Goal: Transaction & Acquisition: Purchase product/service

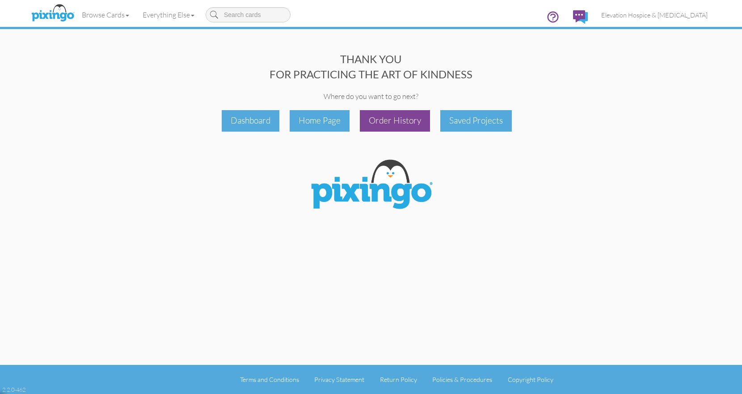
click at [410, 117] on div "Order History" at bounding box center [395, 120] width 70 height 21
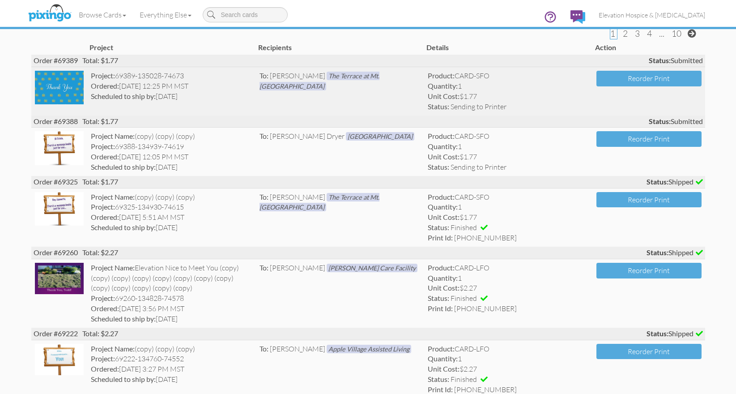
scroll to position [62, 0]
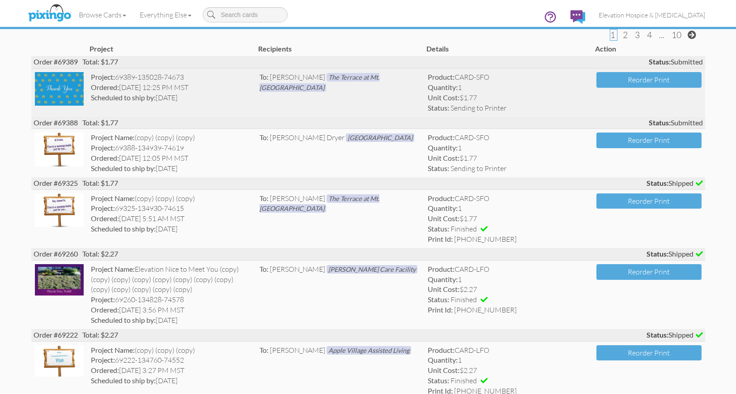
click at [72, 91] on img at bounding box center [59, 89] width 49 height 34
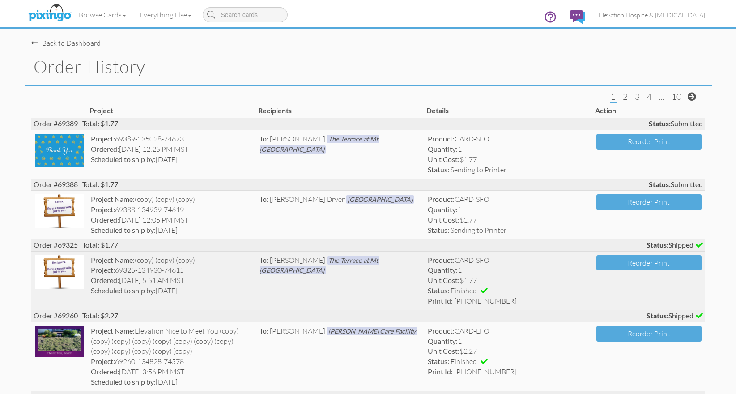
click at [63, 271] on img at bounding box center [59, 272] width 49 height 34
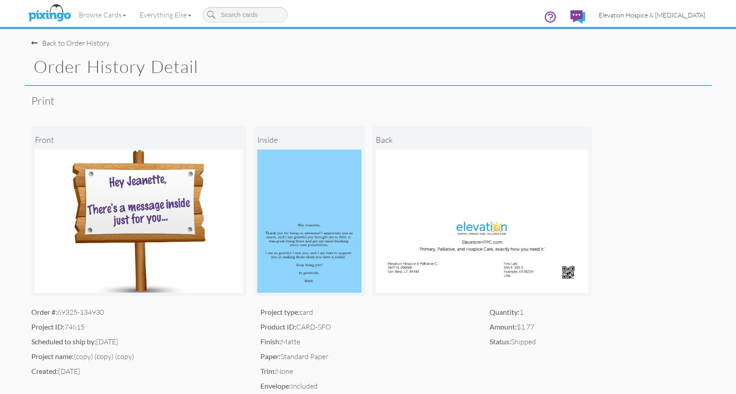
click at [628, 14] on span "Elevation Hospice & [MEDICAL_DATA]" at bounding box center [651, 15] width 106 height 8
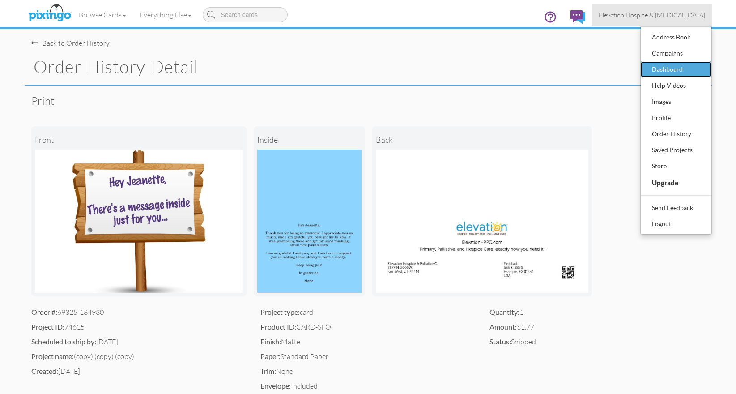
click at [660, 72] on div "Dashboard" at bounding box center [675, 69] width 53 height 13
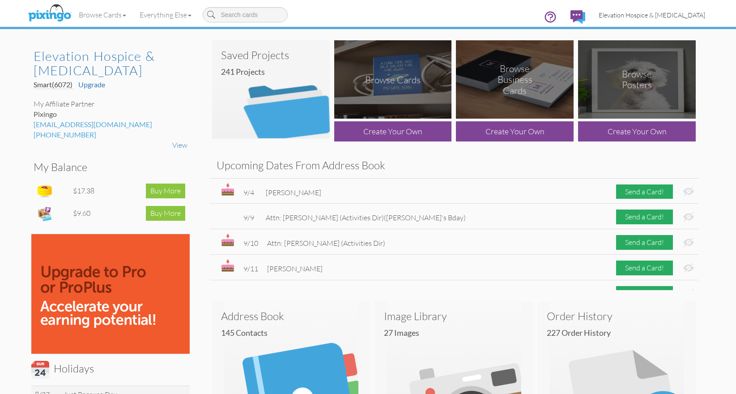
click at [666, 15] on span "Elevation Hospice & [MEDICAL_DATA]" at bounding box center [651, 15] width 106 height 8
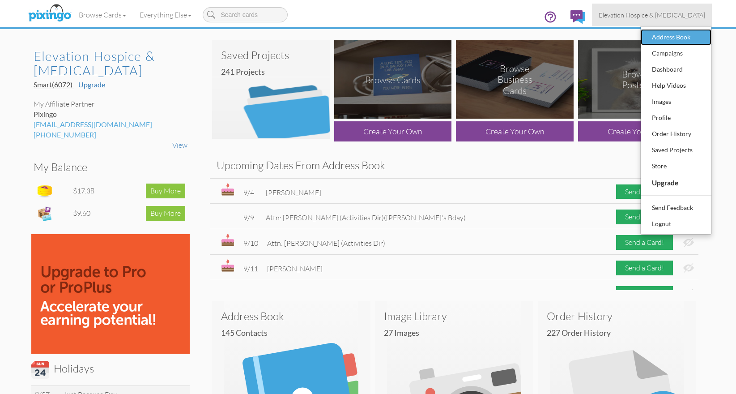
click at [663, 38] on div "Address Book" at bounding box center [675, 36] width 53 height 13
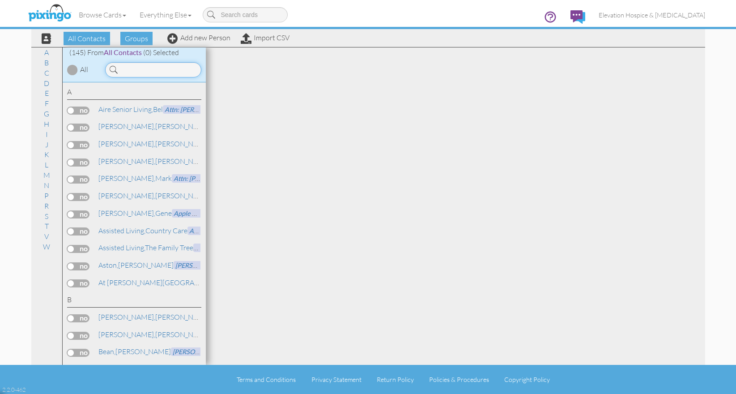
click at [147, 65] on input at bounding box center [153, 69] width 96 height 15
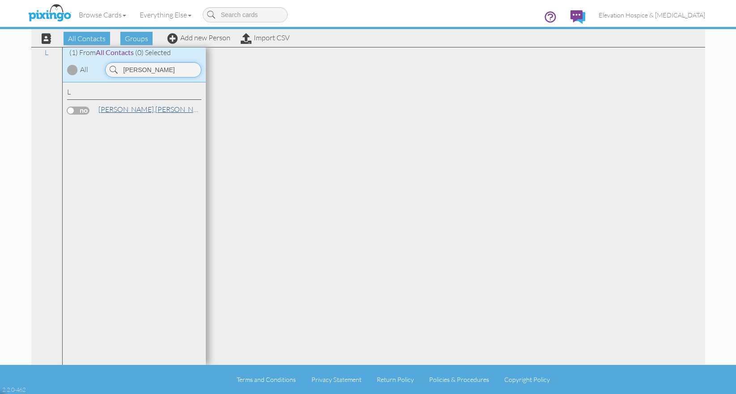
type input "[PERSON_NAME]"
click at [115, 108] on span "[PERSON_NAME]," at bounding box center [126, 109] width 57 height 9
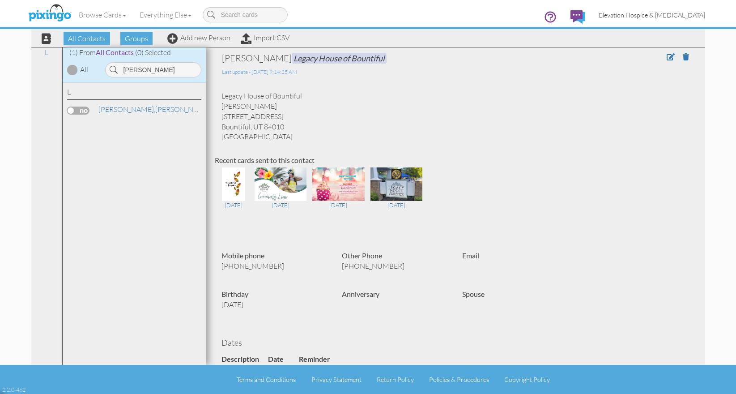
click at [630, 17] on span "Elevation Hospice & [MEDICAL_DATA]" at bounding box center [651, 15] width 106 height 8
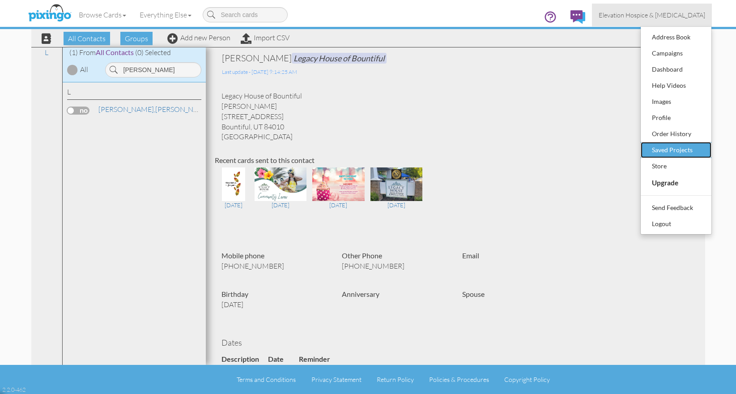
click at [652, 148] on div "Saved Projects" at bounding box center [675, 149] width 53 height 13
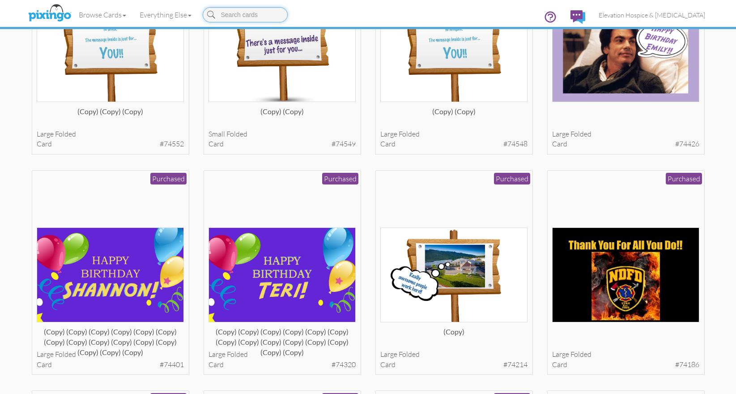
scroll to position [367, 0]
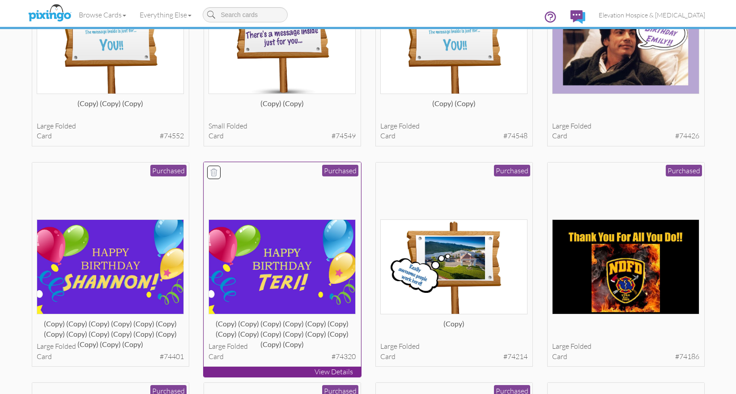
click at [284, 242] on img at bounding box center [281, 266] width 147 height 95
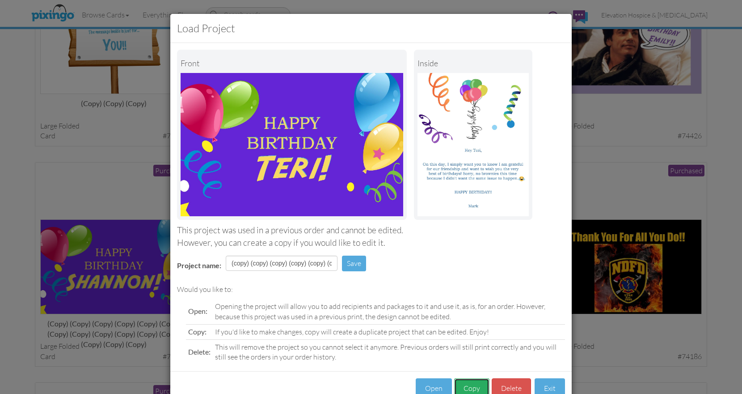
click at [463, 389] on button "Copy" at bounding box center [471, 388] width 35 height 20
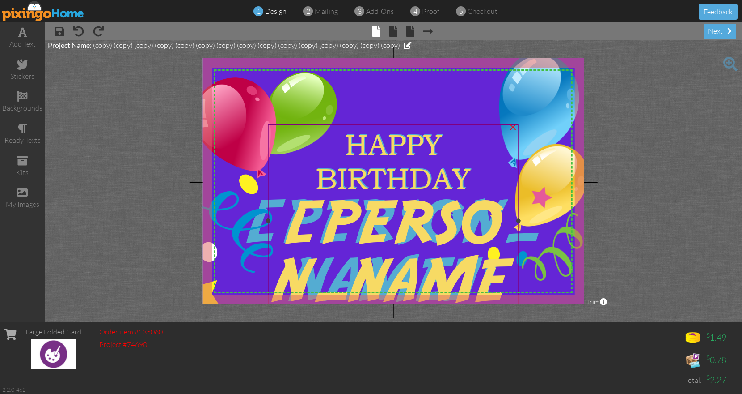
click at [405, 194] on span "BIRTHDAY" at bounding box center [393, 178] width 155 height 34
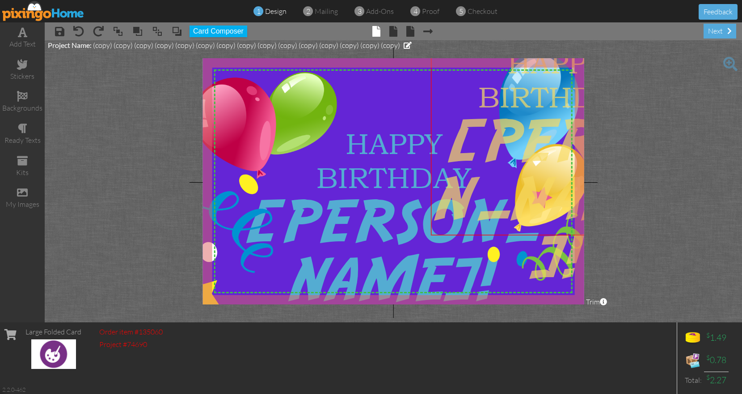
drag, startPoint x: 453, startPoint y: 128, endPoint x: 620, endPoint y: 46, distance: 186.2
click at [620, 46] on project-studio-wrapper "X X X X X X X X X X X X X X X X X X X X X X X X X X X X X X X X X X X X X X X X…" at bounding box center [394, 181] width 698 height 282
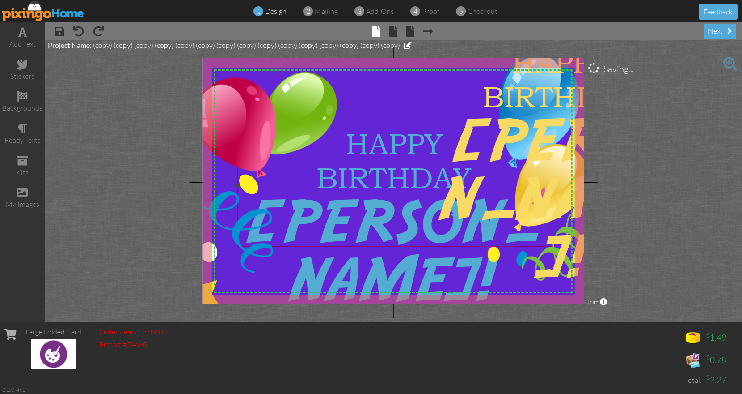
click at [398, 142] on span "HAPPY" at bounding box center [394, 144] width 97 height 34
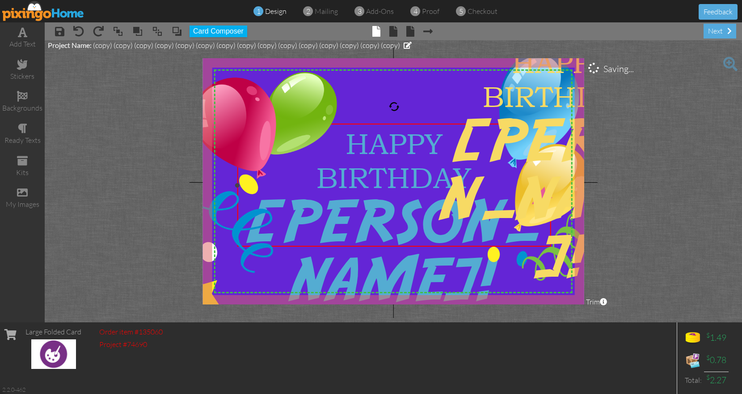
click at [352, 212] on span "[PERSON_NAME]!" at bounding box center [394, 253] width 296 height 116
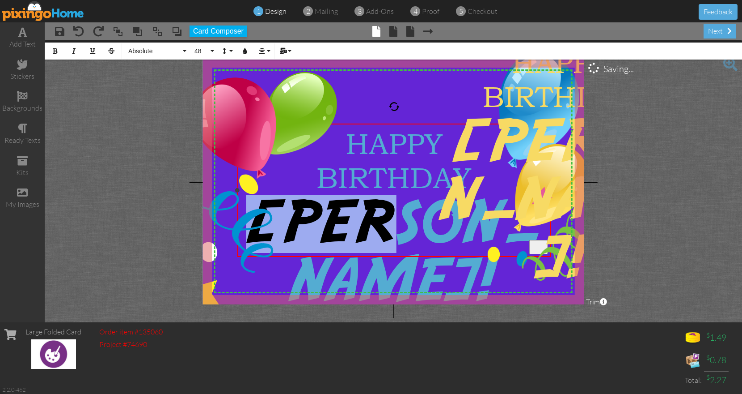
drag, startPoint x: 342, startPoint y: 214, endPoint x: 435, endPoint y: 218, distance: 93.1
click at [435, 218] on span "[PERSON_NAME]!" at bounding box center [394, 253] width 296 height 116
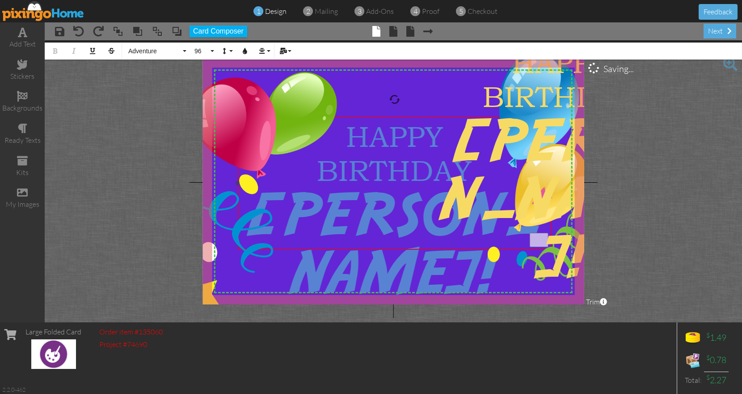
drag, startPoint x: 386, startPoint y: 125, endPoint x: 386, endPoint y: 118, distance: 7.2
click at [386, 118] on div "HAPPY BIRTHDAY [PERSON_NAME] ​ ​ !" at bounding box center [394, 211] width 314 height 191
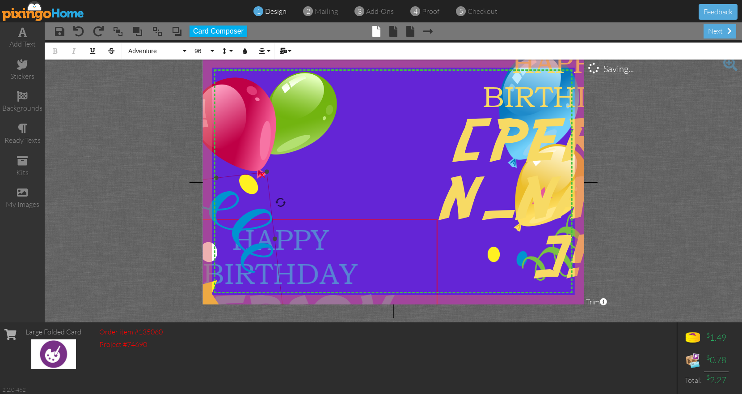
drag, startPoint x: 389, startPoint y: 117, endPoint x: 269, endPoint y: 224, distance: 160.9
click at [269, 224] on div "X X X X X X X X X X X X X X X X X X X X X X X X X X X X X X X X X X X X X X X X…" at bounding box center [393, 181] width 381 height 246
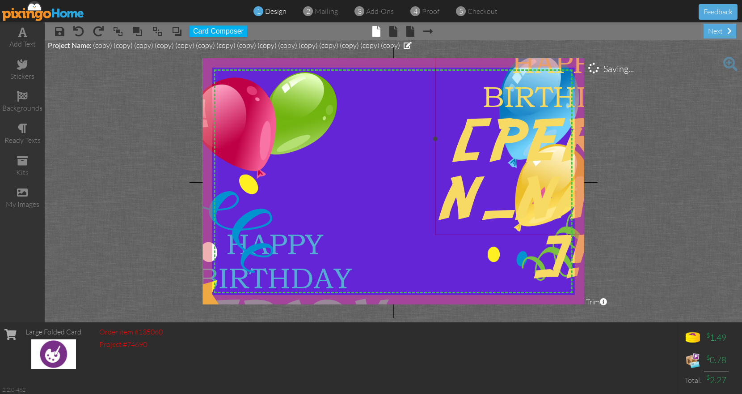
click at [491, 96] on span "BIRTHDAY" at bounding box center [560, 97] width 155 height 34
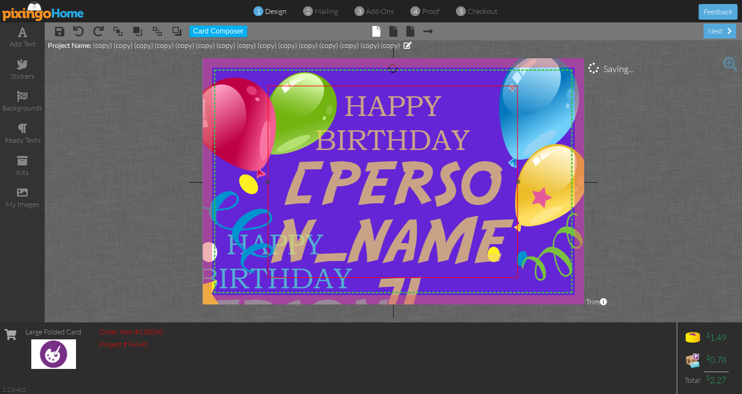
drag, startPoint x: 491, startPoint y: 96, endPoint x: 324, endPoint y: 139, distance: 173.1
click at [324, 139] on span "BIRTHDAY" at bounding box center [392, 140] width 155 height 34
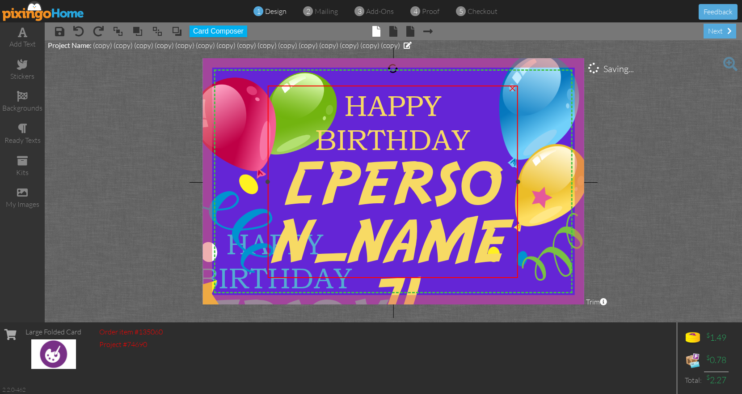
click at [337, 183] on span "[PERSON_NAME]!" at bounding box center [393, 244] width 237 height 174
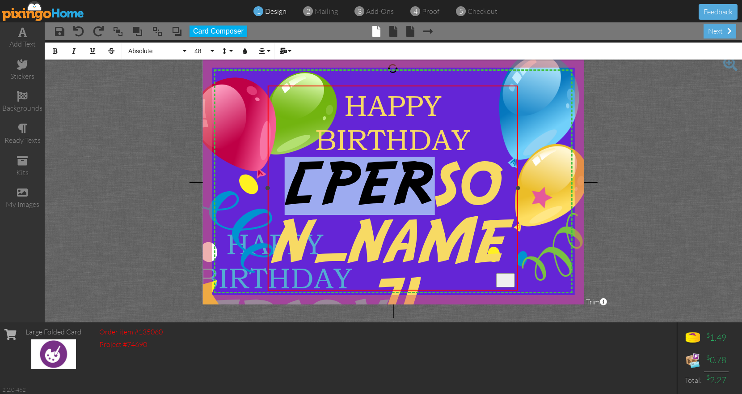
drag, startPoint x: 336, startPoint y: 183, endPoint x: 435, endPoint y: 185, distance: 98.4
click at [435, 185] on span "[PERSON_NAME]!" at bounding box center [393, 244] width 237 height 174
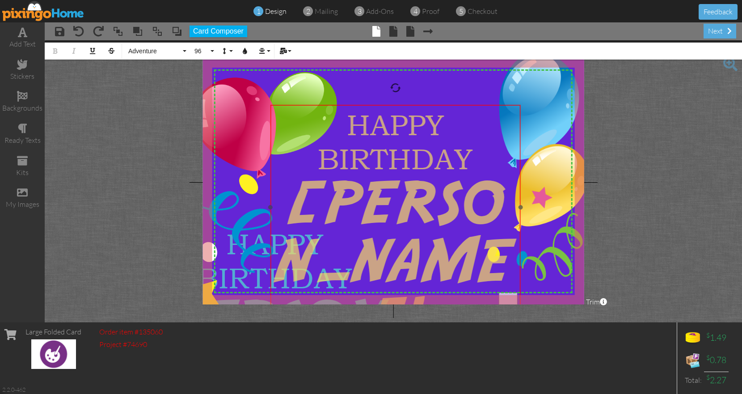
drag, startPoint x: 462, startPoint y: 86, endPoint x: 465, endPoint y: 105, distance: 19.4
click at [465, 105] on div "HAPPY BIRTHDAY [PERSON_NAME] ​ ​ !" at bounding box center [396, 265] width 250 height 320
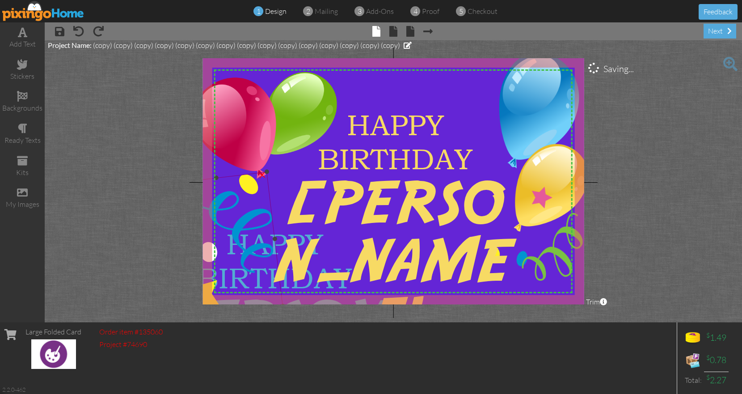
click at [234, 285] on img at bounding box center [224, 245] width 118 height 146
click at [296, 350] on div at bounding box center [396, 379] width 244 height 58
click at [256, 286] on img at bounding box center [224, 245] width 118 height 146
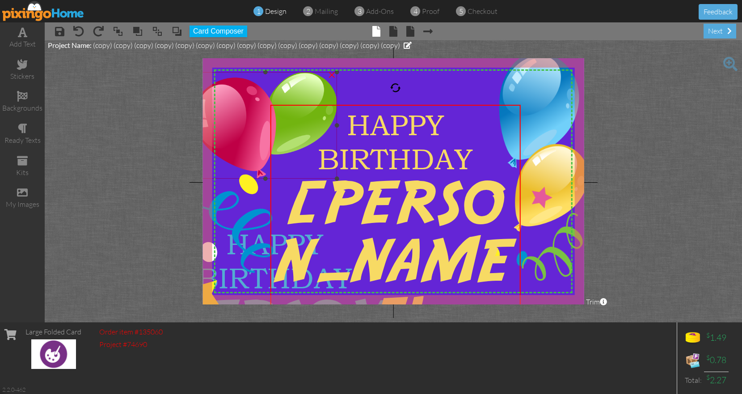
click at [239, 168] on img at bounding box center [266, 125] width 144 height 106
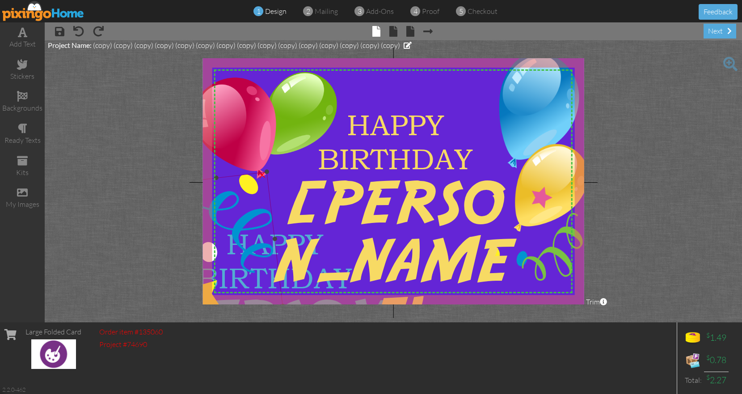
click at [264, 269] on img at bounding box center [224, 245] width 118 height 146
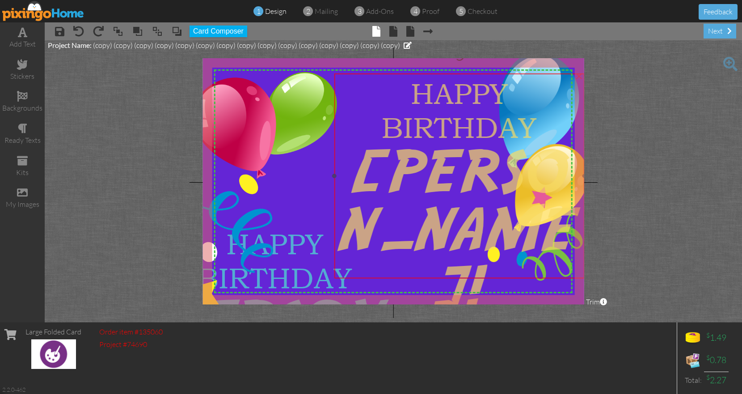
drag, startPoint x: 275, startPoint y: 261, endPoint x: 339, endPoint y: 229, distance: 71.2
click at [339, 319] on div at bounding box center [460, 348] width 244 height 58
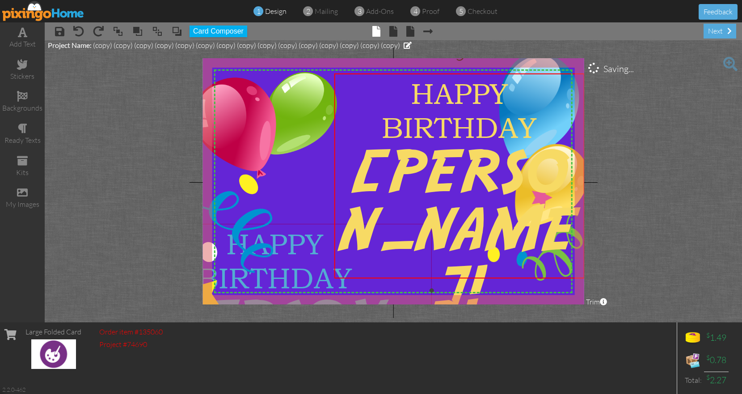
click at [308, 243] on span "HAPPY" at bounding box center [274, 244] width 97 height 34
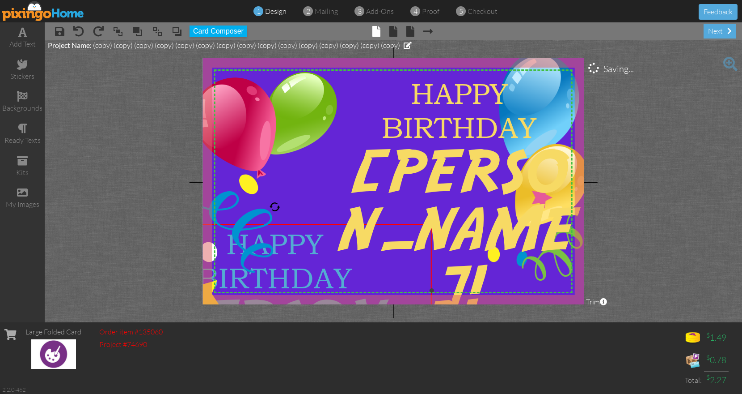
drag, startPoint x: 312, startPoint y: 225, endPoint x: 324, endPoint y: 220, distance: 13.2
click at [315, 224] on div "HAPPY BIRTHDAY [PERSON_NAME]!" at bounding box center [275, 319] width 314 height 191
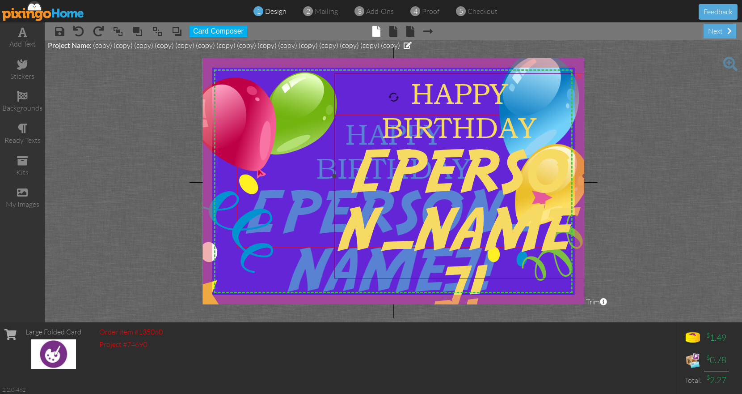
drag, startPoint x: 324, startPoint y: 220, endPoint x: 431, endPoint y: 116, distance: 149.3
click at [431, 116] on div "X X X X X X X X X X X X X X X X X X X X X X X X X X X X X X X X X X X X X X X X…" at bounding box center [393, 181] width 381 height 246
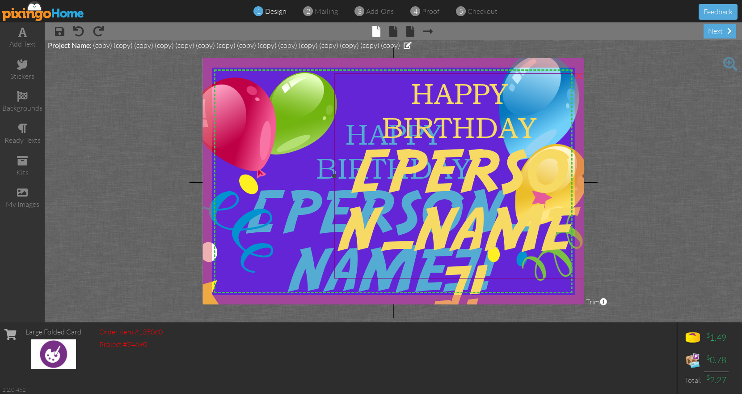
click at [432, 86] on span "HAPPY" at bounding box center [459, 93] width 97 height 34
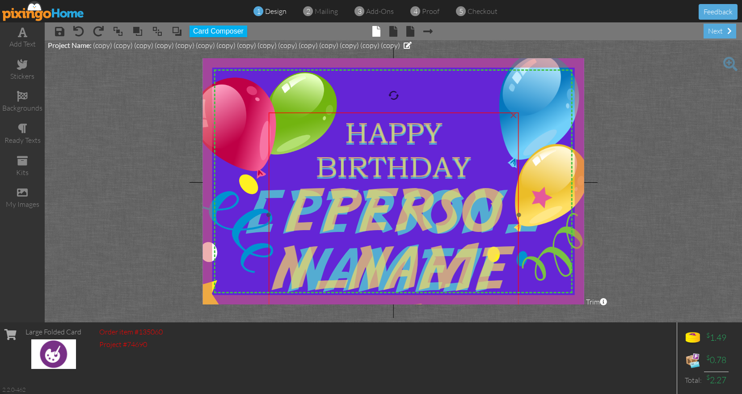
drag, startPoint x: 434, startPoint y: 76, endPoint x: 369, endPoint y: 115, distance: 76.4
click at [369, 115] on div "HAPPY BIRTHDAY [PERSON_NAME]!" at bounding box center [394, 272] width 250 height 320
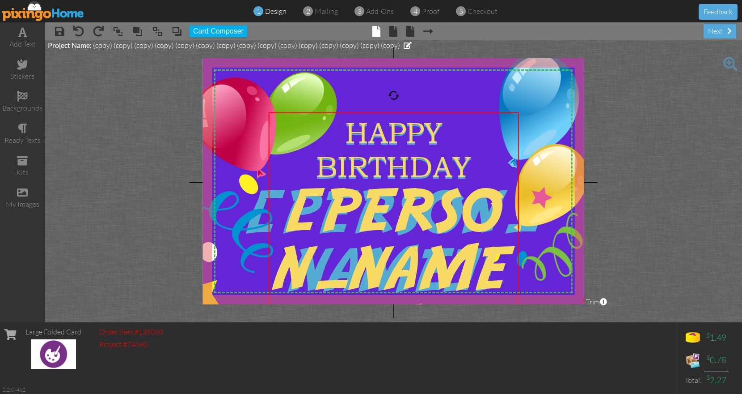
click at [424, 89] on img at bounding box center [394, 180] width 390 height 253
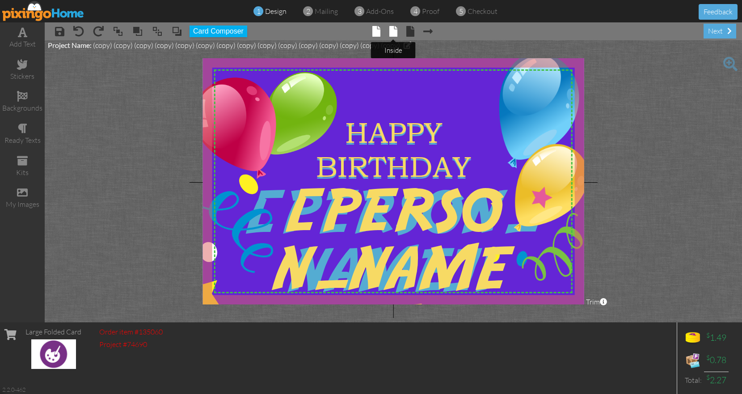
click at [394, 30] on span at bounding box center [394, 31] width 8 height 11
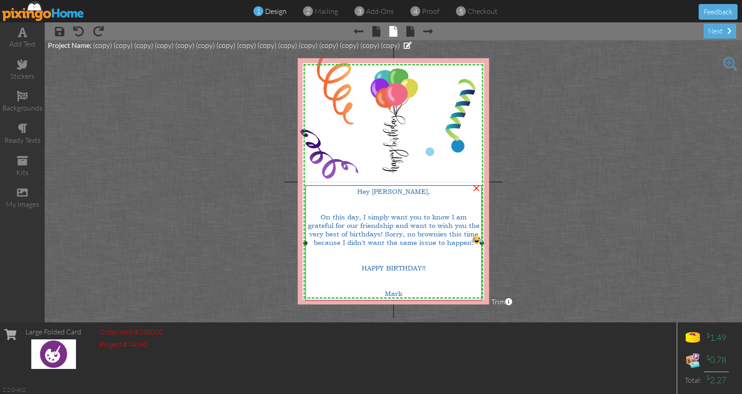
click at [404, 191] on span "Hey [PERSON_NAME]," at bounding box center [393, 191] width 73 height 8
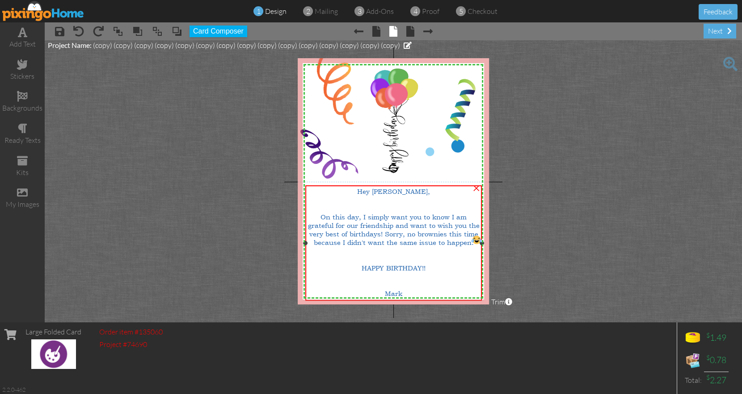
click at [404, 191] on span "Hey [PERSON_NAME]," at bounding box center [393, 191] width 73 height 8
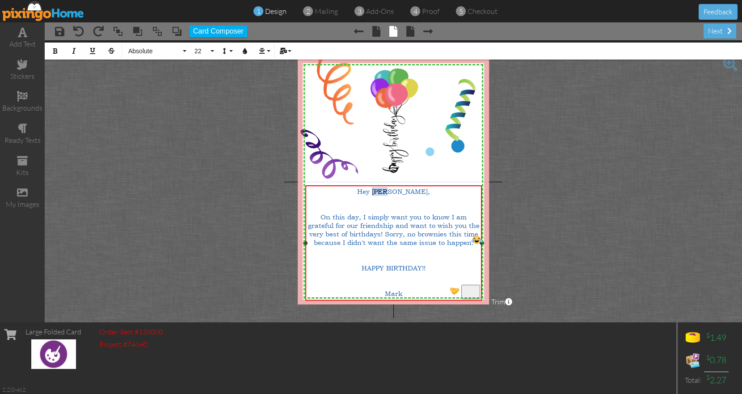
drag, startPoint x: 406, startPoint y: 193, endPoint x: 395, endPoint y: 192, distance: 11.2
click at [395, 192] on span "Hey [PERSON_NAME]," at bounding box center [393, 191] width 73 height 8
drag, startPoint x: 379, startPoint y: 234, endPoint x: 473, endPoint y: 248, distance: 95.0
click at [473, 248] on div "Hey [PERSON_NAME], On this day, I simply want you to know I am grateful for our…" at bounding box center [394, 246] width 174 height 119
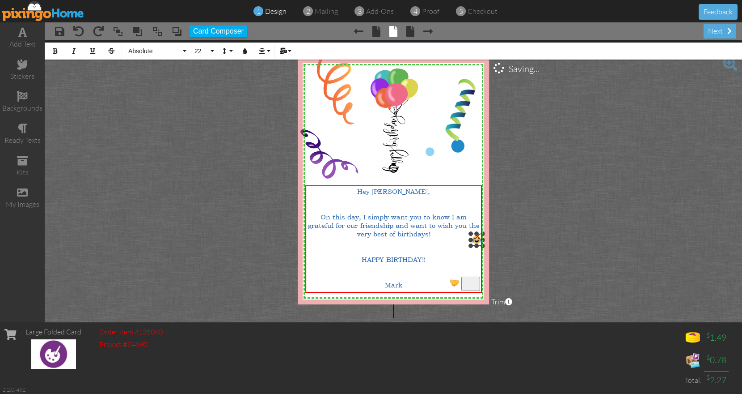
click at [477, 240] on div "×" at bounding box center [477, 235] width 14 height 14
drag, startPoint x: 338, startPoint y: 224, endPoint x: 372, endPoint y: 226, distance: 34.1
click at [372, 226] on span "On this day, I simply want you to know I am grateful for our friendship and wan…" at bounding box center [394, 224] width 172 height 25
click at [715, 29] on div "next" at bounding box center [720, 31] width 33 height 15
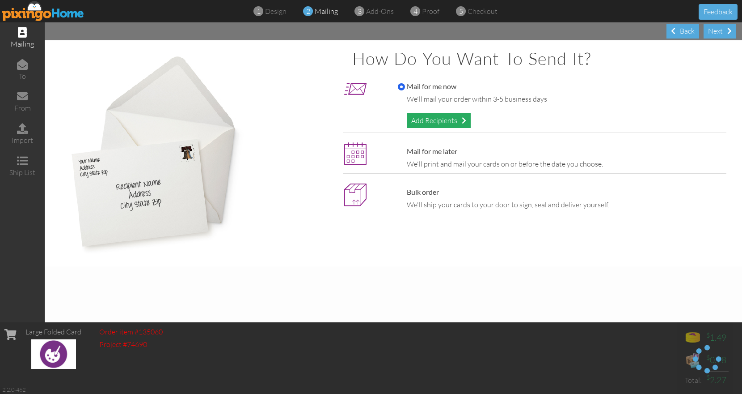
click at [451, 121] on div "Add Recipients" at bounding box center [439, 120] width 64 height 15
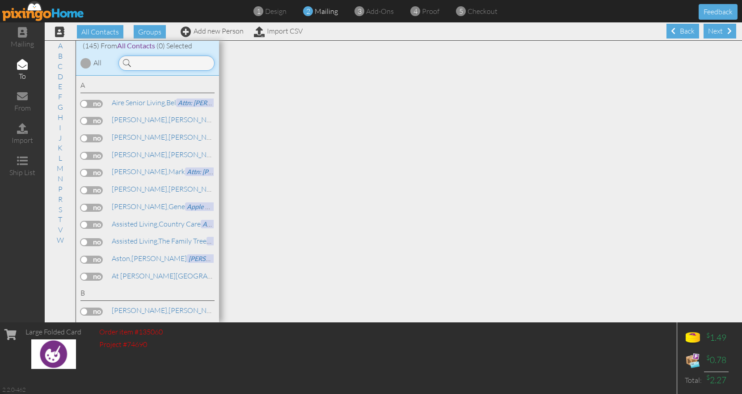
click at [182, 65] on input at bounding box center [167, 62] width 96 height 15
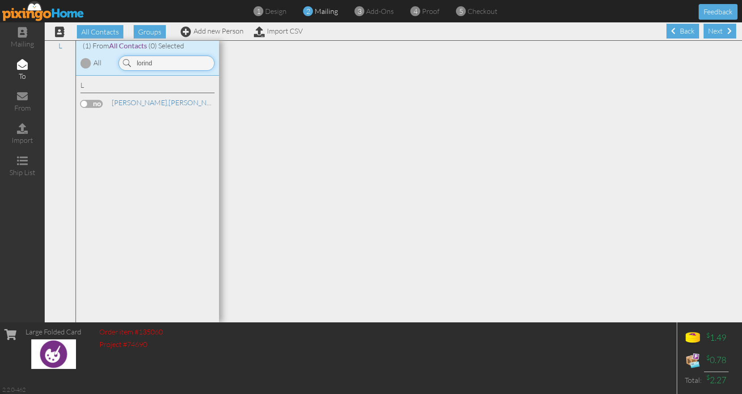
type input "lorind"
click at [88, 102] on label at bounding box center [91, 104] width 22 height 8
click at [0, 0] on input "checkbox" at bounding box center [0, 0] width 0 height 0
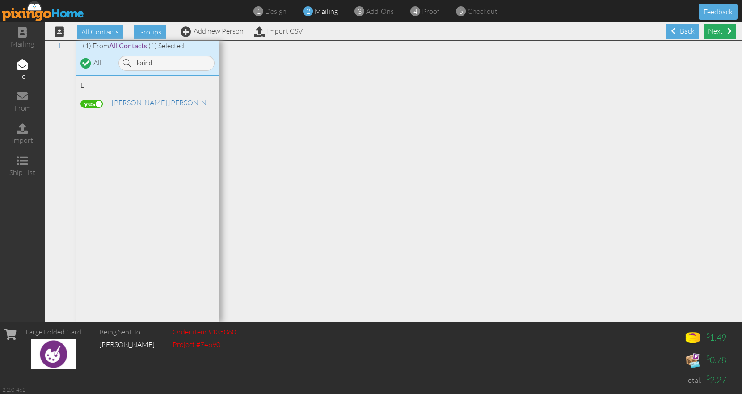
click at [721, 35] on div "Next" at bounding box center [720, 31] width 33 height 15
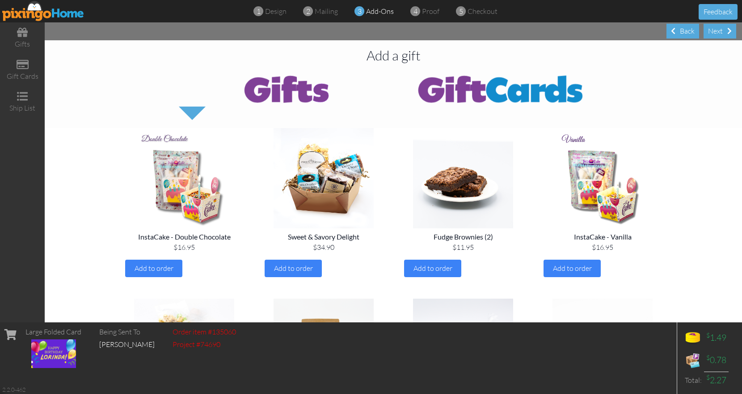
click at [721, 35] on div "Next" at bounding box center [720, 31] width 33 height 15
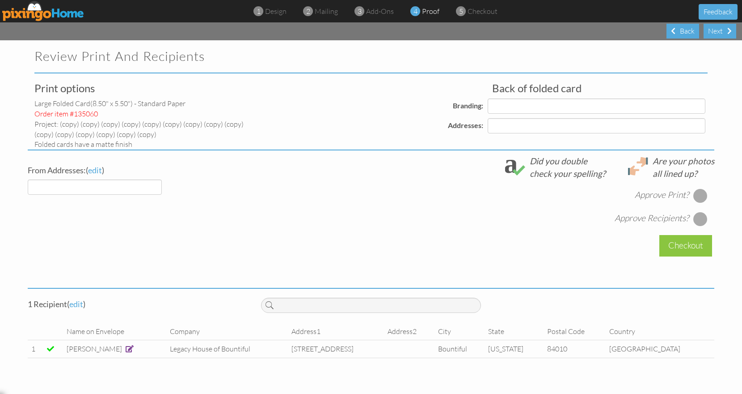
select select "object:6261"
select select "object:6267"
select select "object:6264"
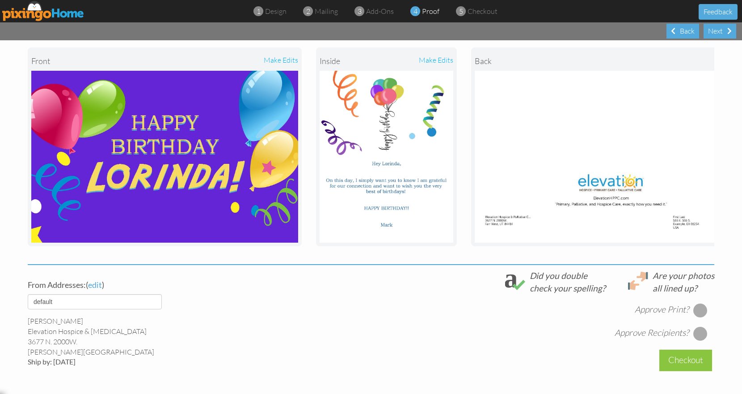
scroll to position [123, 0]
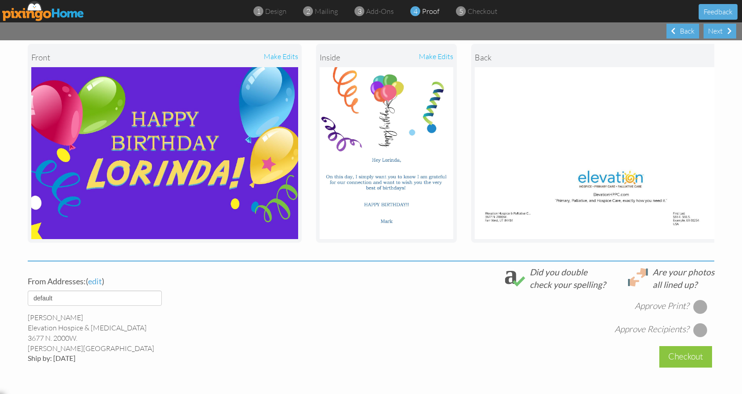
click at [695, 311] on div at bounding box center [701, 306] width 14 height 14
click at [698, 335] on div at bounding box center [701, 329] width 14 height 14
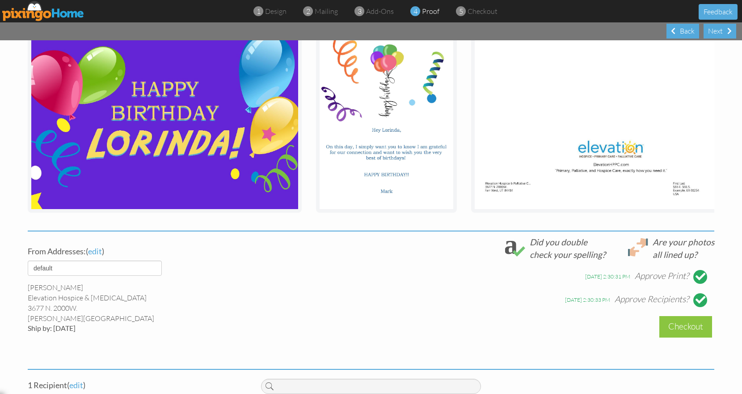
scroll to position [224, 0]
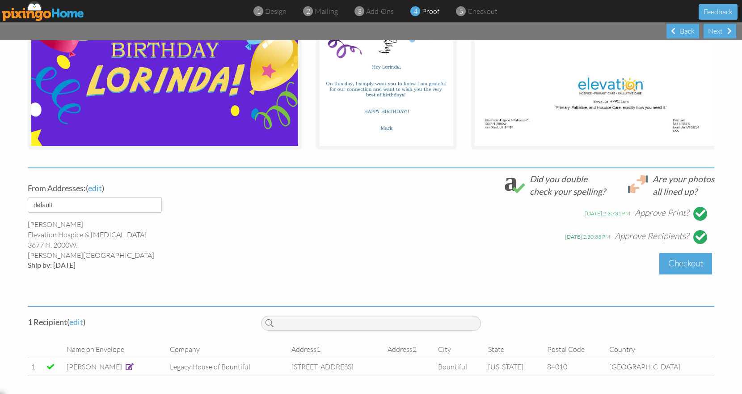
click at [676, 257] on div "Checkout" at bounding box center [686, 263] width 53 height 21
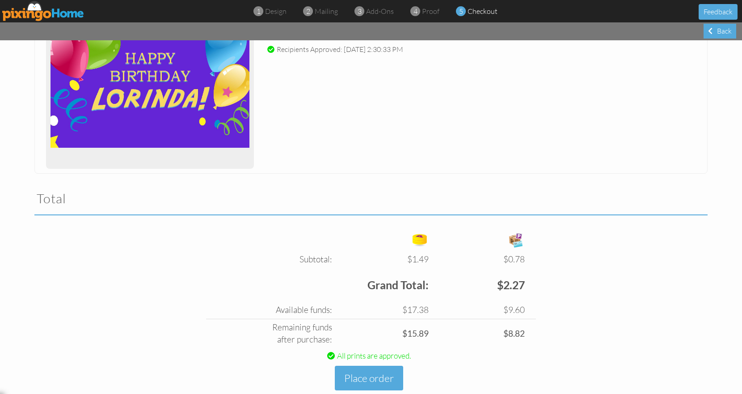
scroll to position [185, 0]
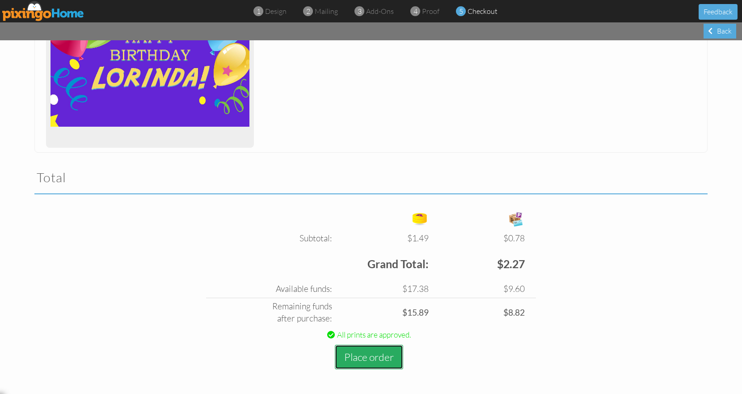
click at [378, 357] on button "Place order" at bounding box center [369, 356] width 68 height 25
